Goal: Transaction & Acquisition: Purchase product/service

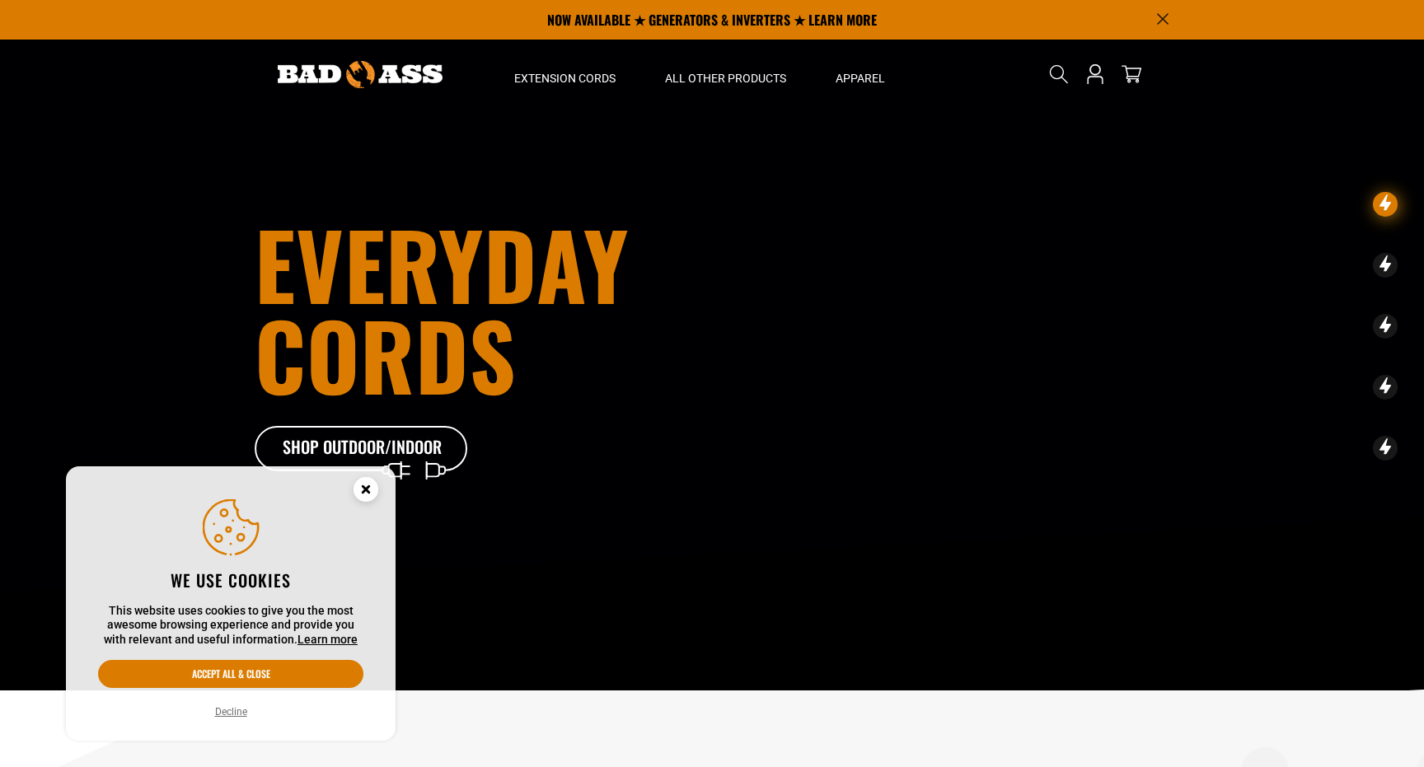
click at [365, 499] on circle "Cookie Consent" at bounding box center [365, 489] width 25 height 25
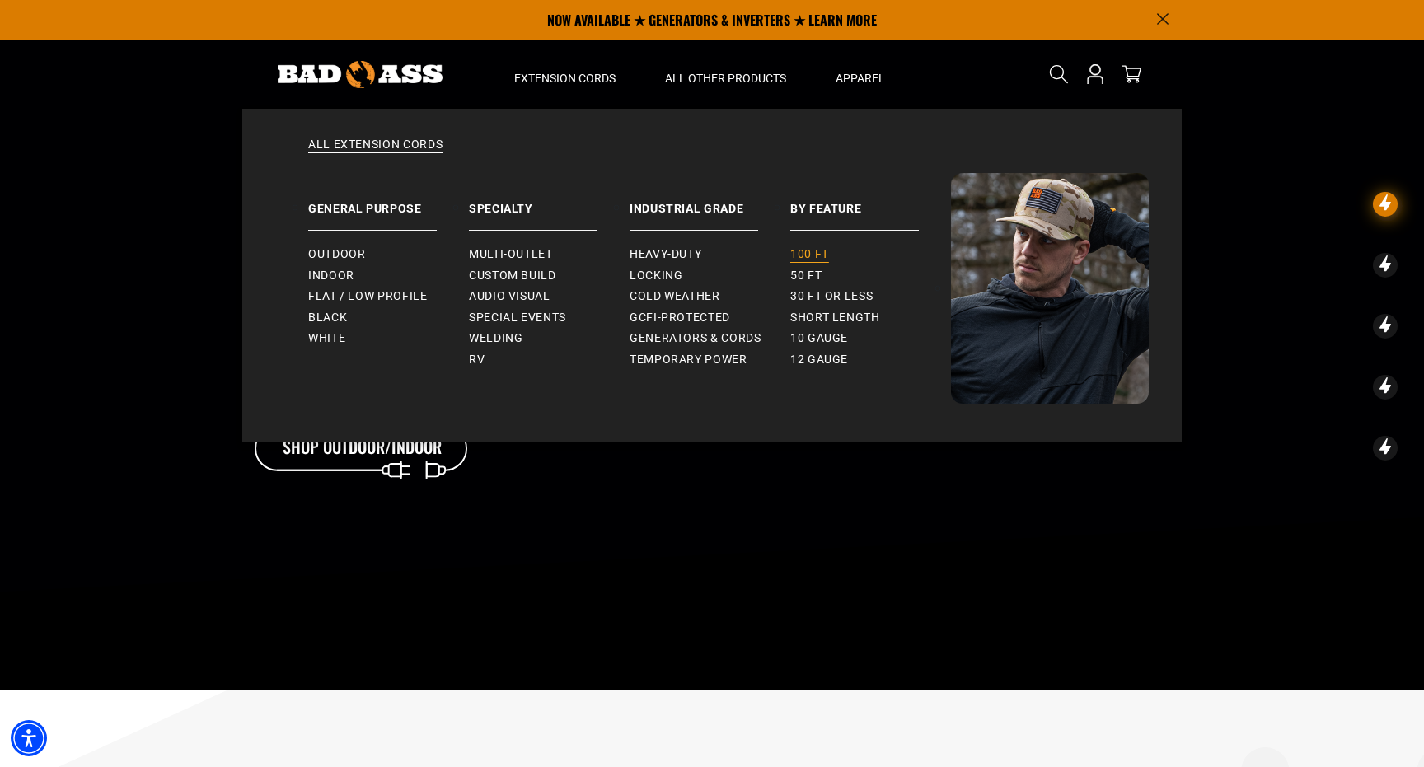
click at [809, 247] on span "100 ft" at bounding box center [809, 254] width 39 height 15
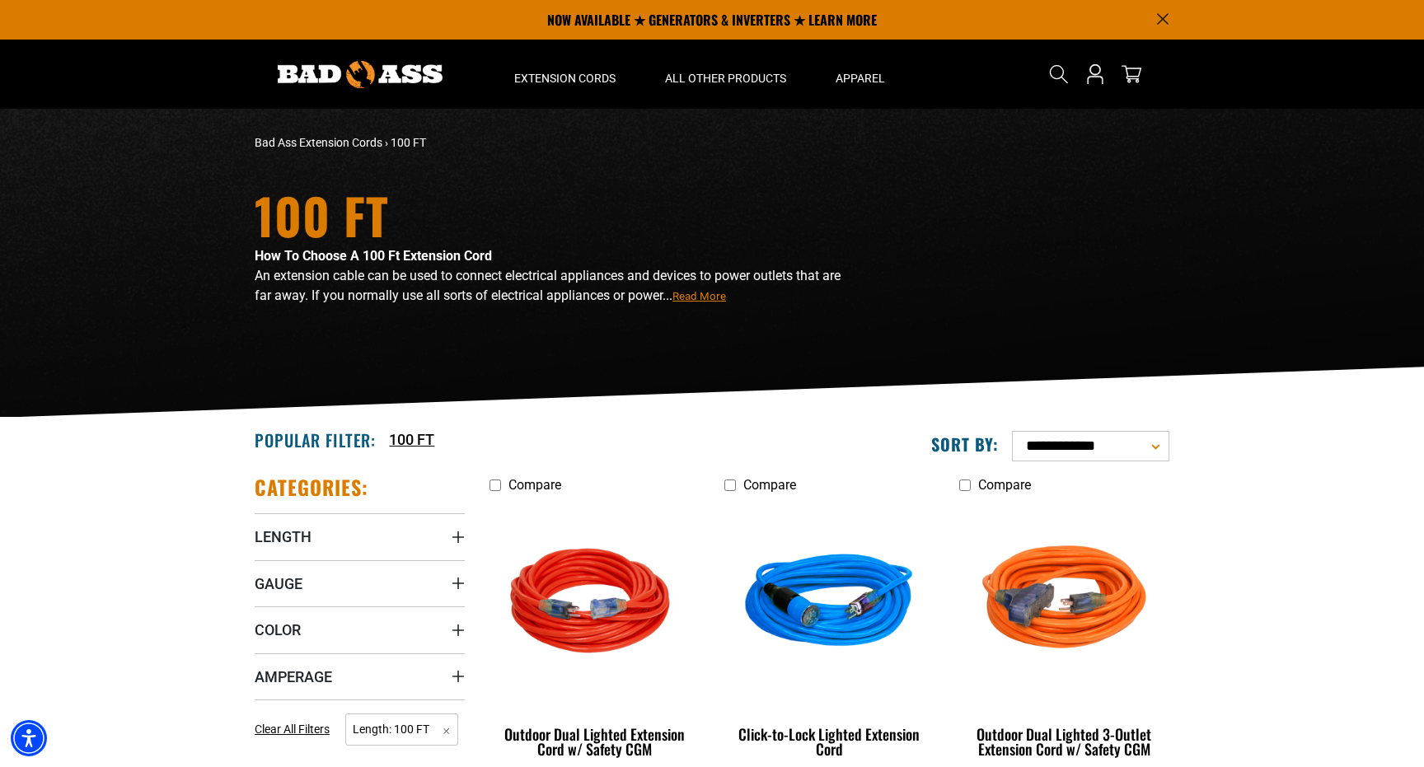
select select "**********"
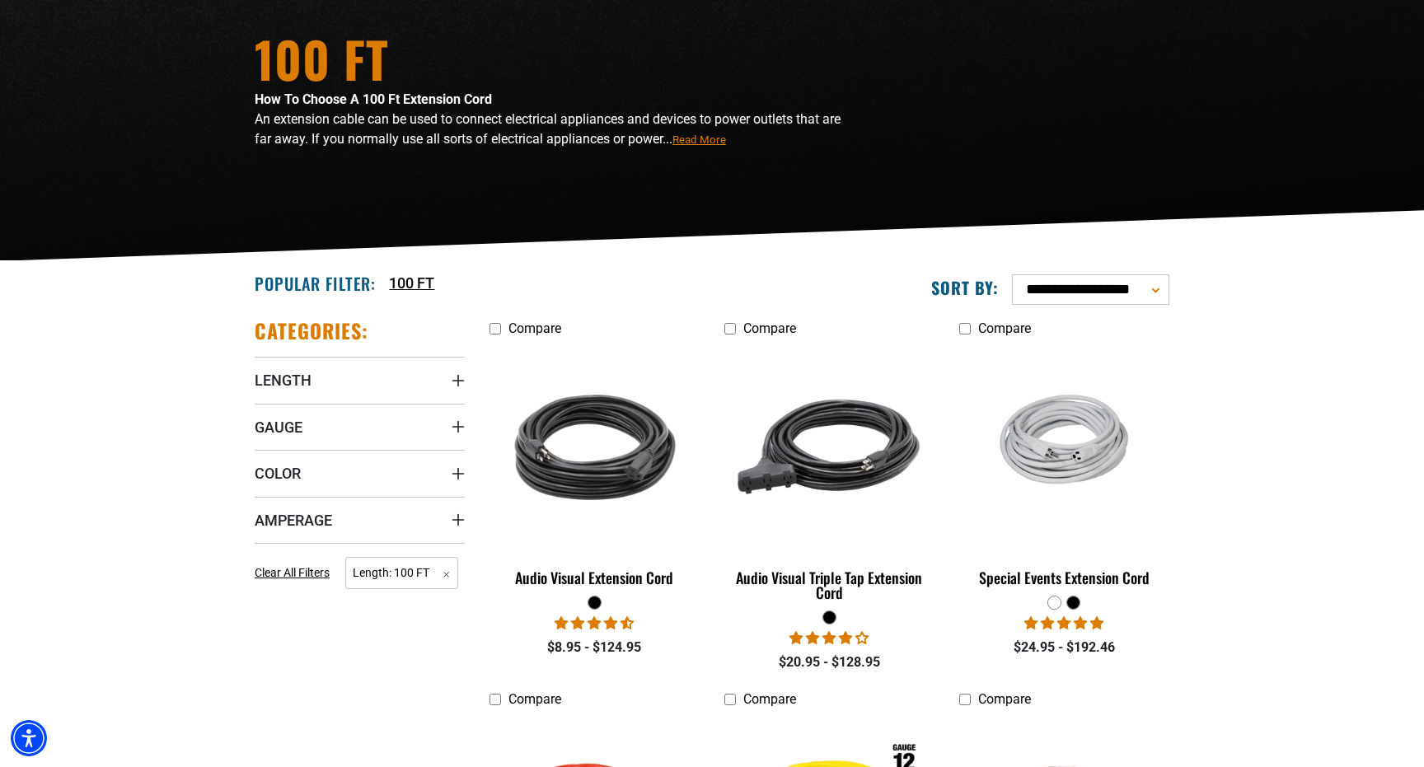
scroll to position [170, 0]
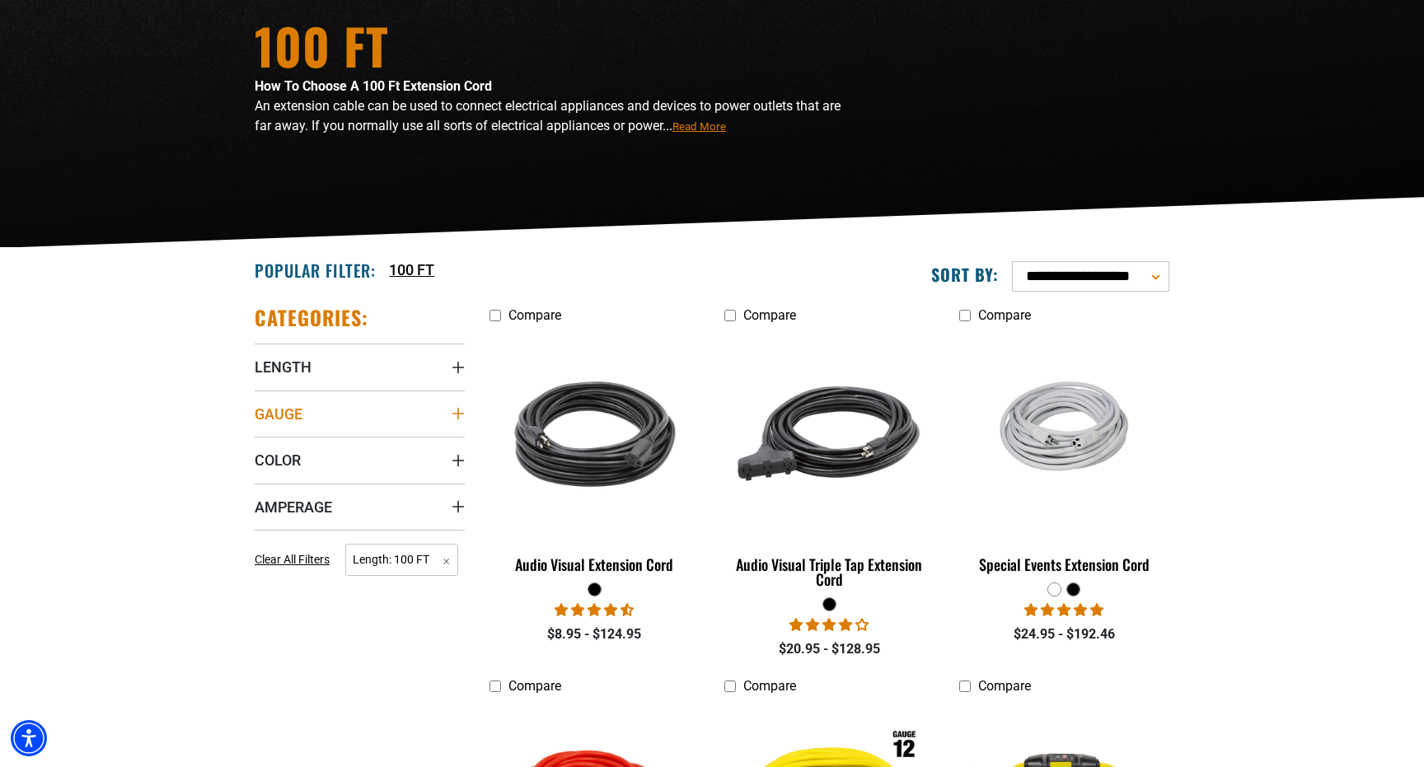
click at [311, 409] on summary "Gauge" at bounding box center [360, 413] width 210 height 46
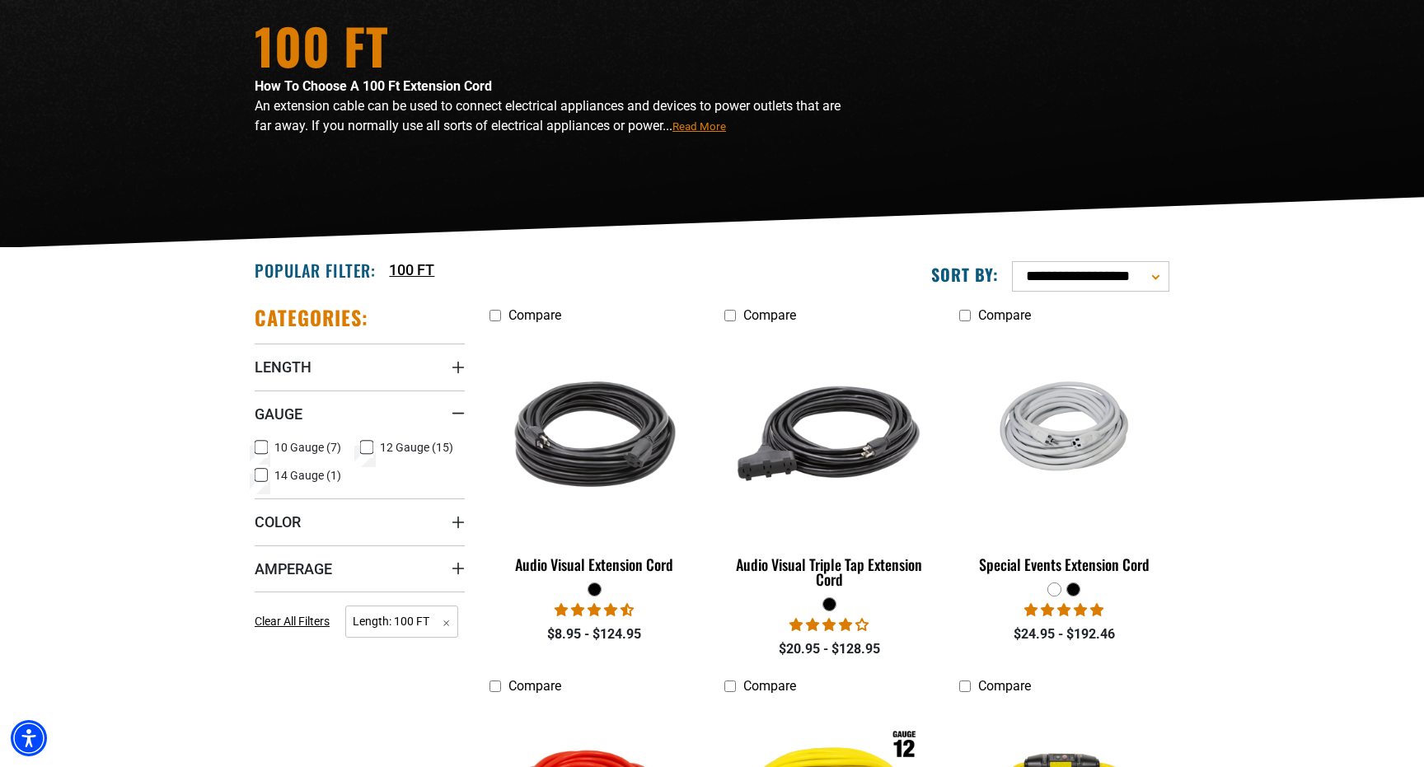
click at [264, 445] on icon at bounding box center [261, 447] width 13 height 21
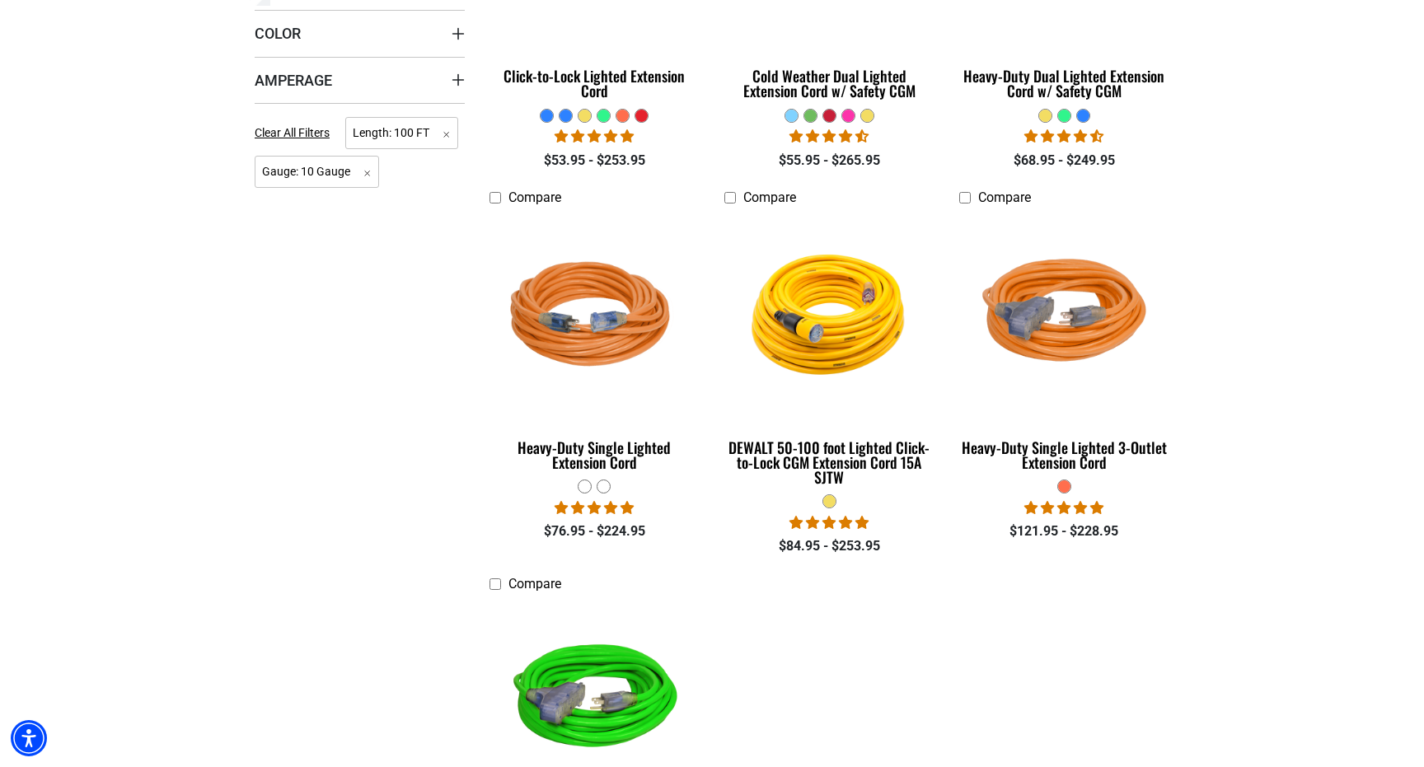
scroll to position [652, 0]
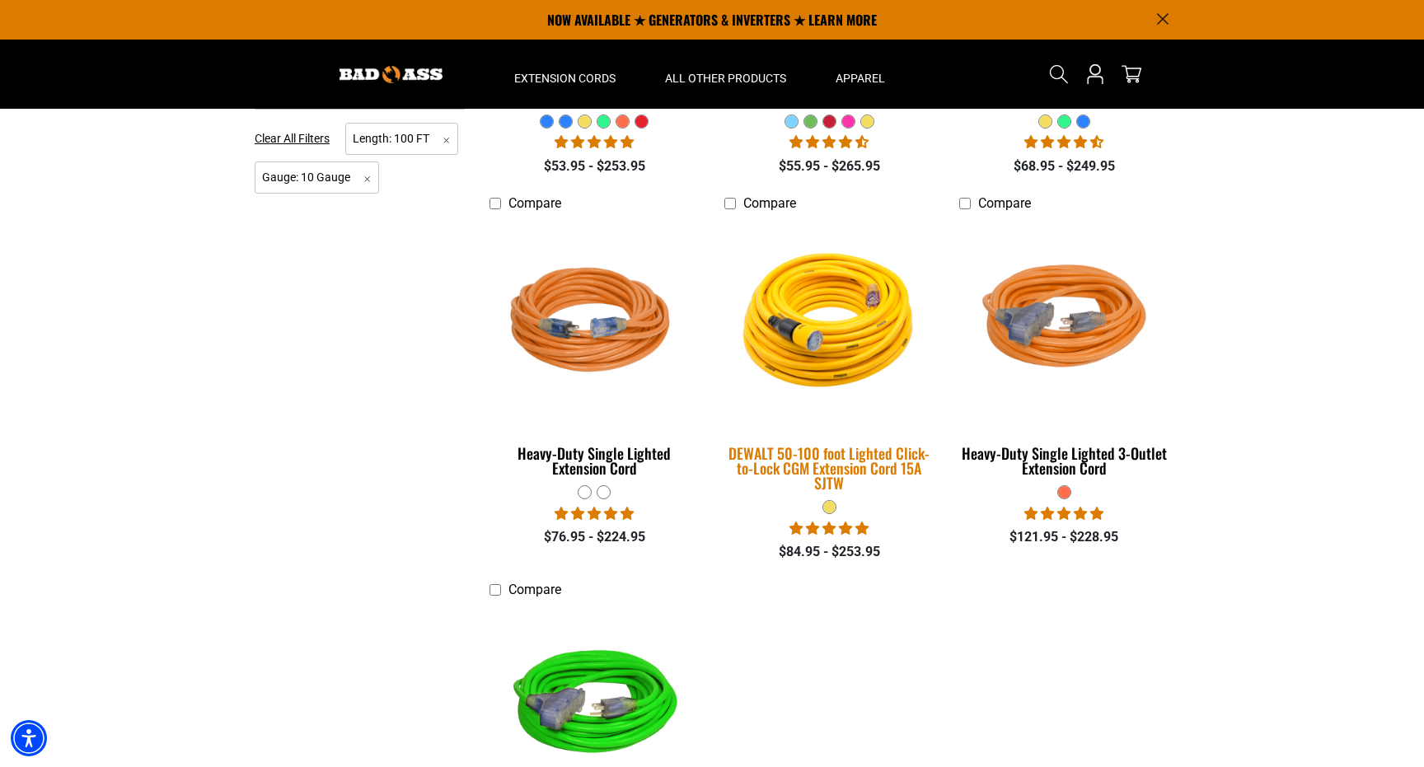
click at [847, 322] on img at bounding box center [828, 322] width 231 height 211
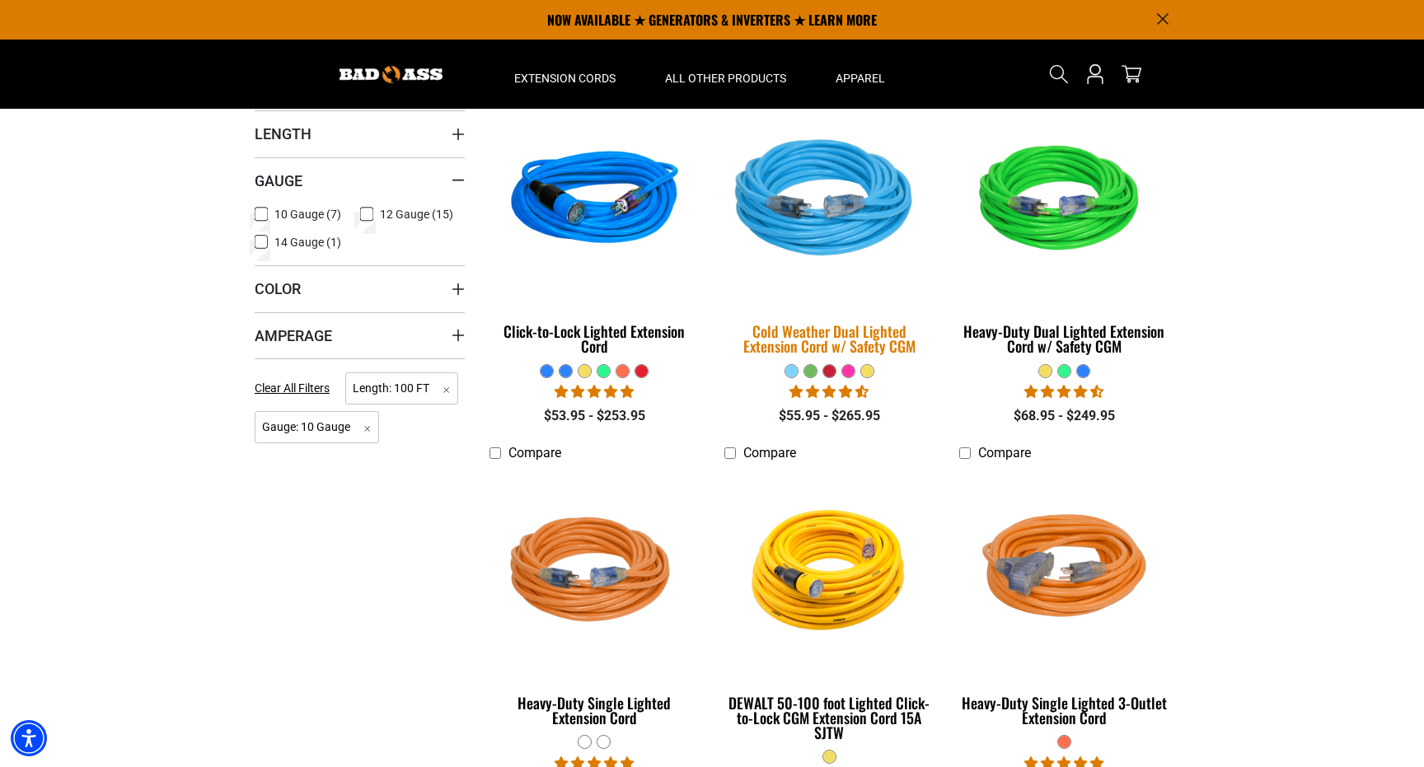
scroll to position [274, 0]
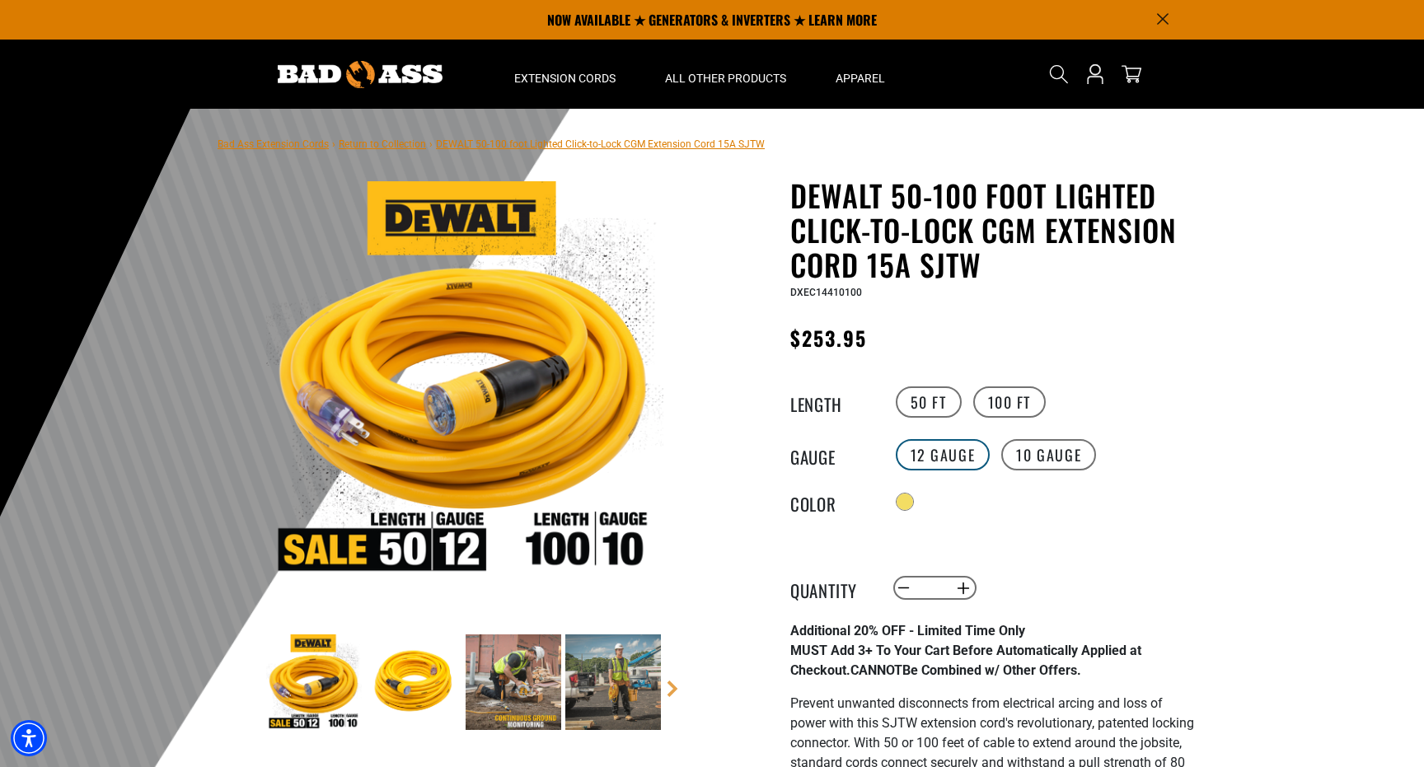
click at [957, 467] on label "12 Gauge" at bounding box center [943, 454] width 95 height 31
click at [918, 402] on label "50 FT" at bounding box center [929, 401] width 66 height 31
click at [1003, 397] on label "100 FT" at bounding box center [1009, 401] width 73 height 31
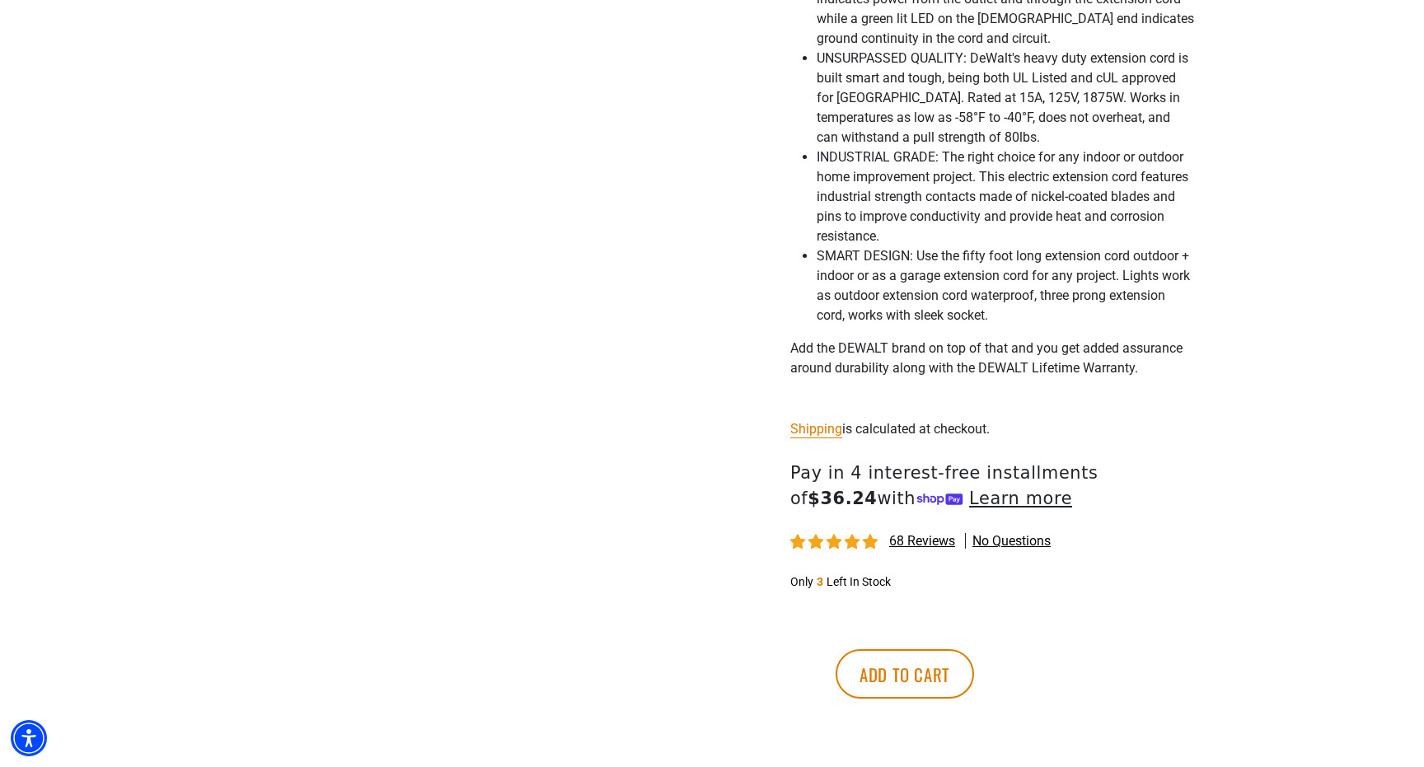
scroll to position [1063, 0]
